Goal: Find specific page/section: Find specific page/section

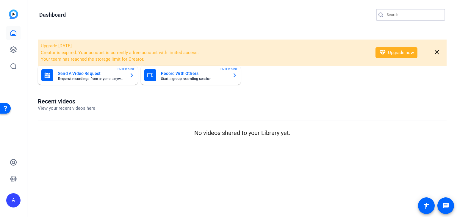
click at [402, 16] on input "Search" at bounding box center [414, 14] width 54 height 7
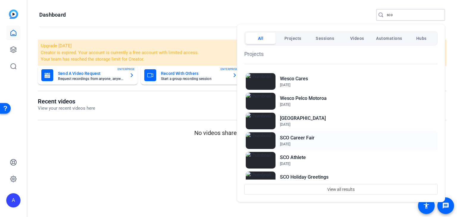
type input "sco"
click at [302, 137] on h2 "SCO Career Fair" at bounding box center [297, 137] width 34 height 7
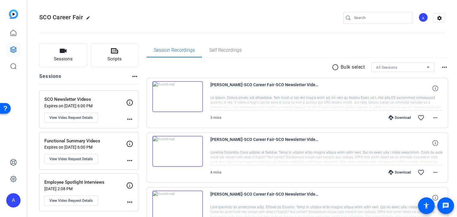
click at [89, 97] on p "SCO Newsletter Videos" at bounding box center [85, 99] width 82 height 7
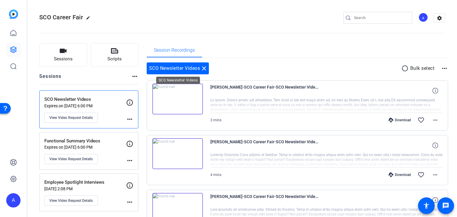
click at [204, 67] on mat-icon "close" at bounding box center [203, 68] width 7 height 7
